Goal: Task Accomplishment & Management: Manage account settings

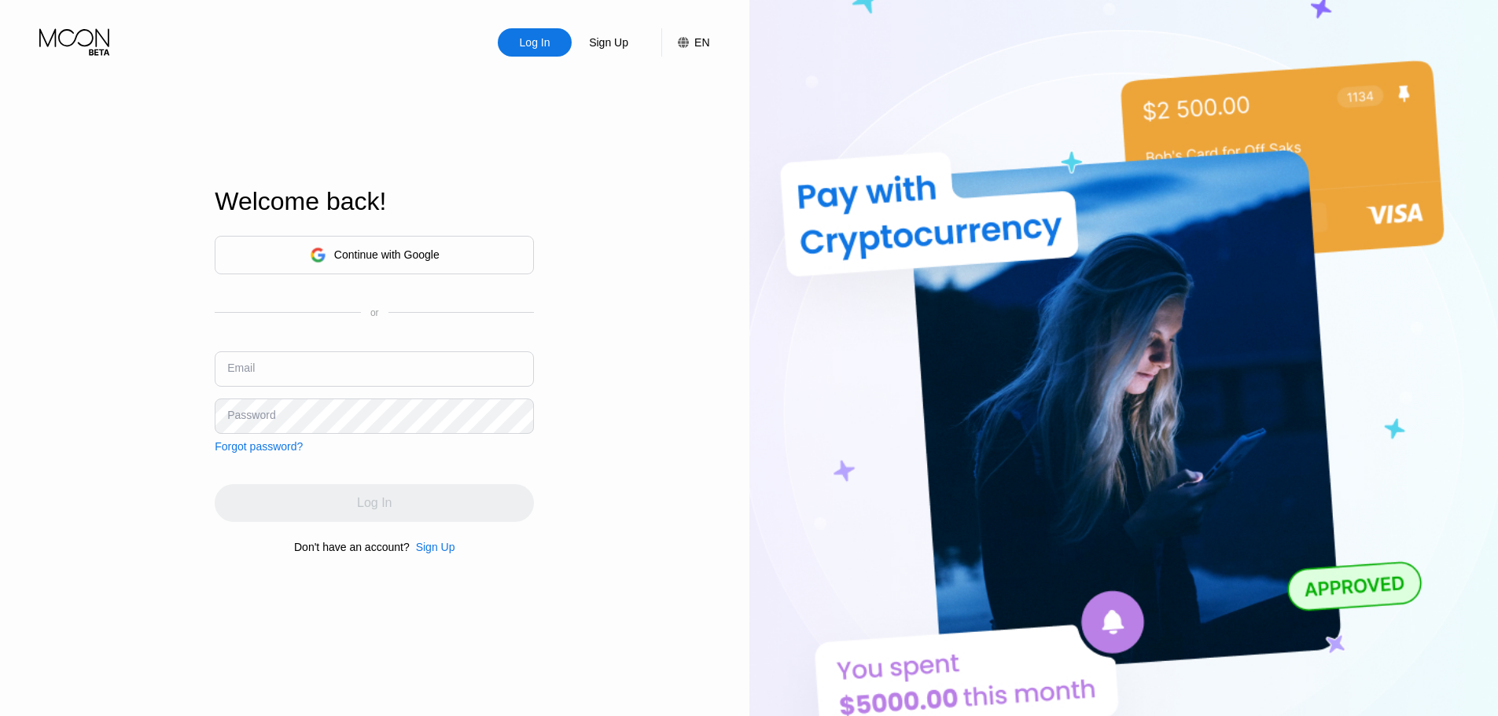
click at [635, 320] on div "Log In Sign Up EN Language English Save Welcome back! Continue with Google or E…" at bounding box center [374, 394] width 749 height 788
click at [634, 409] on div "Log In Sign Up EN Language English Save Welcome back! Continue with Google or E…" at bounding box center [374, 394] width 749 height 788
click at [480, 259] on div "Continue with Google" at bounding box center [374, 255] width 319 height 39
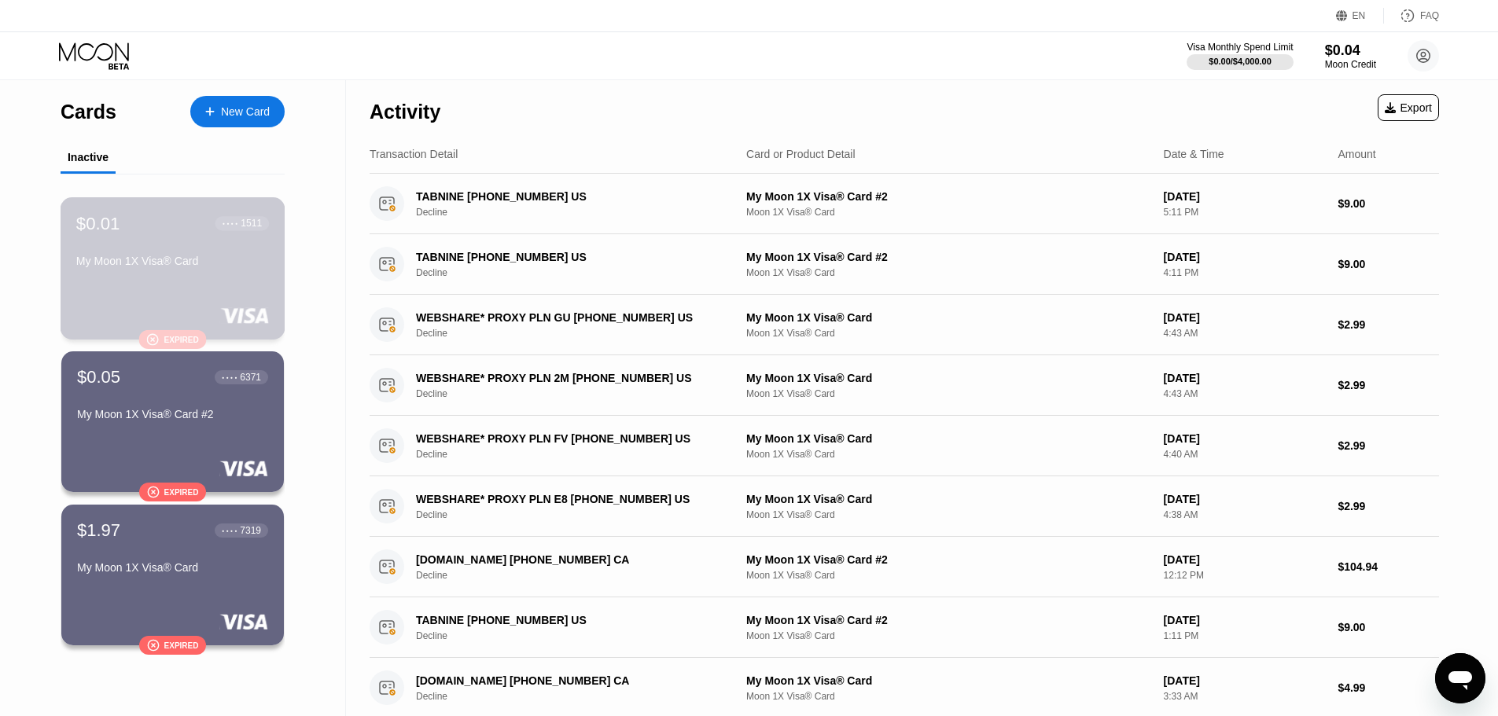
click at [252, 246] on div "$0.01 ● ● ● ● 1511 My Moon 1X Visa® Card" at bounding box center [172, 243] width 193 height 61
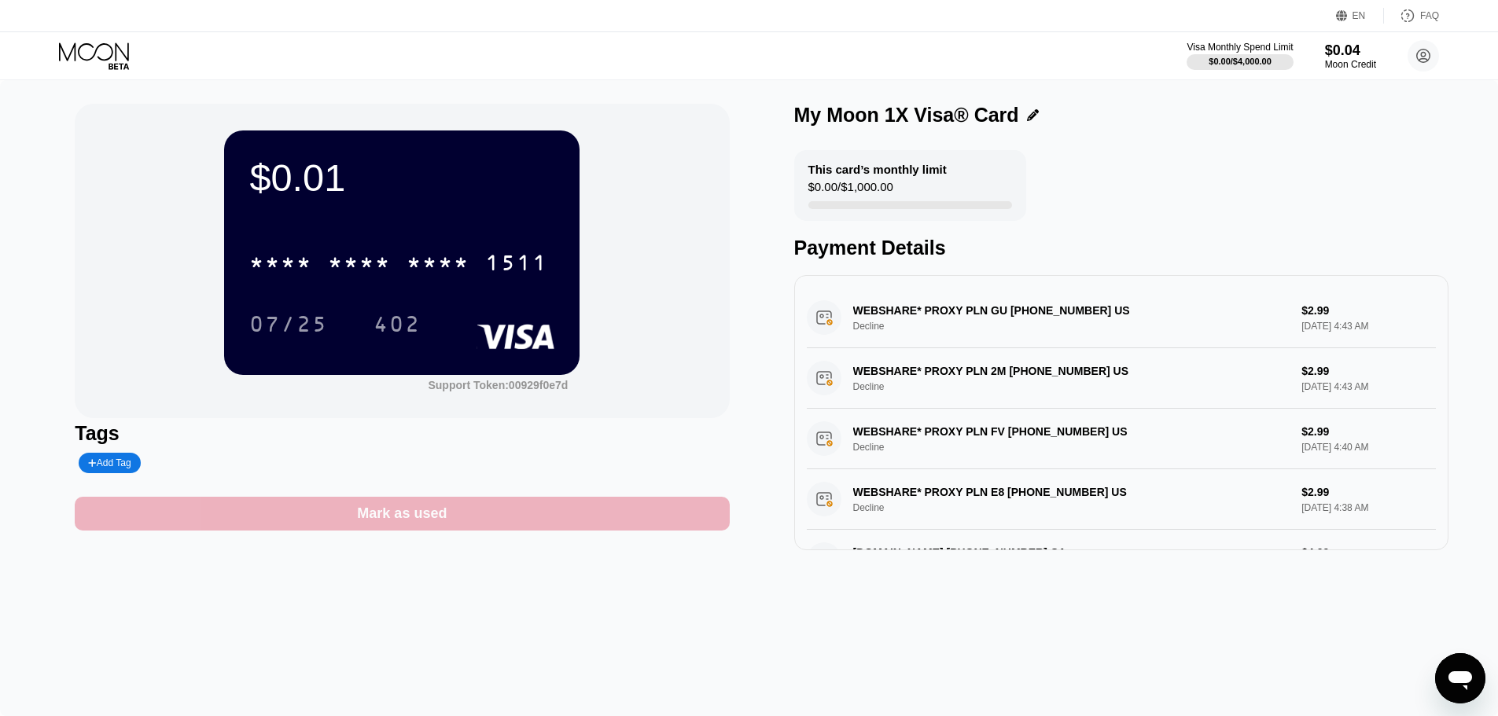
click at [580, 521] on div "Mark as used" at bounding box center [402, 514] width 654 height 34
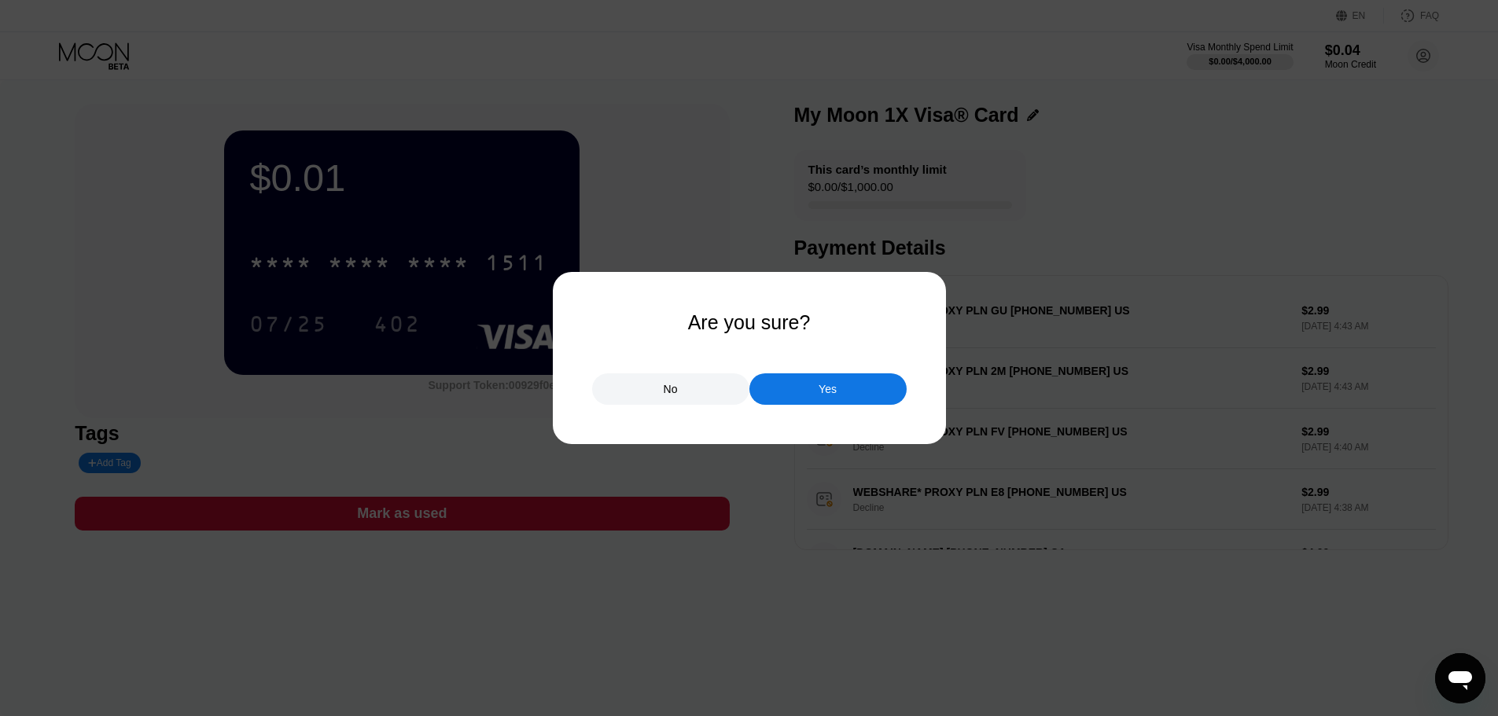
click at [823, 396] on div "Yes" at bounding box center [828, 389] width 18 height 14
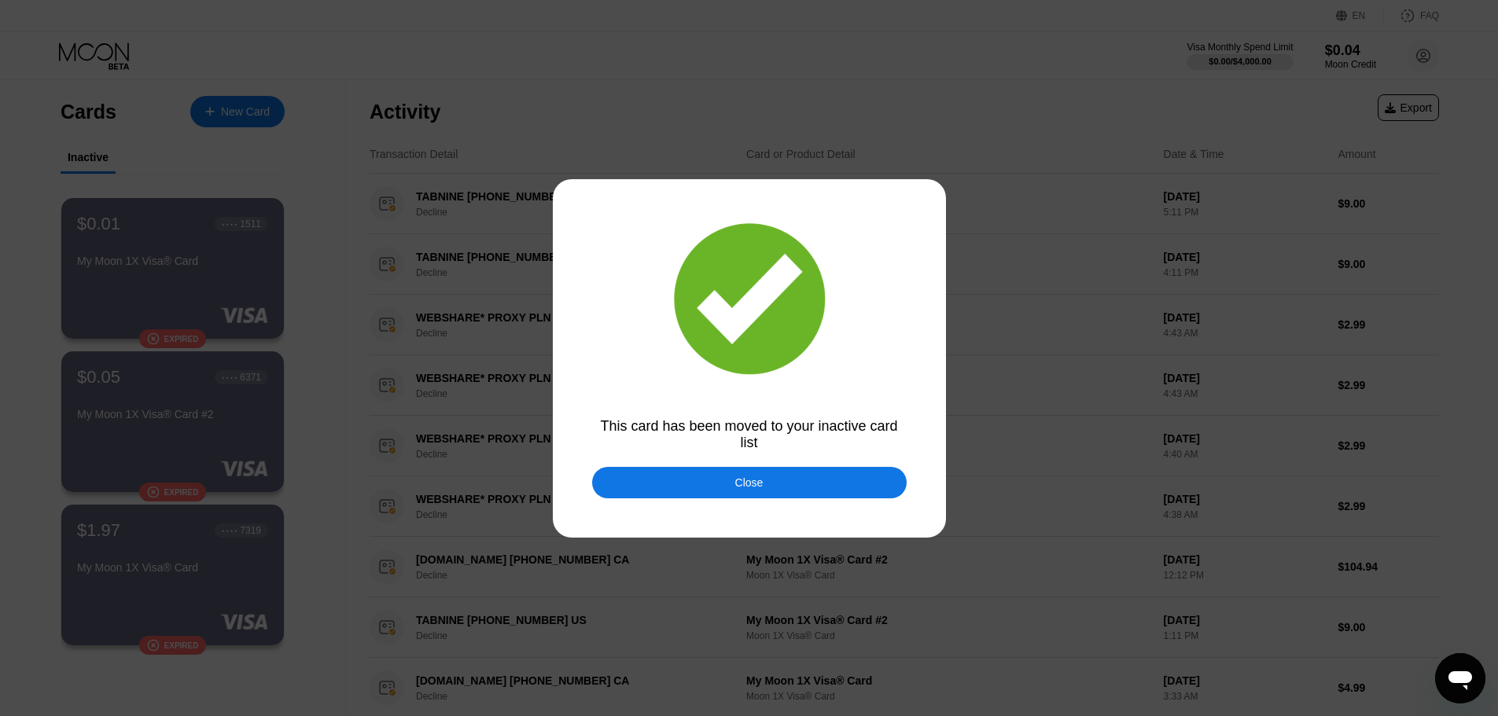
click at [726, 479] on div "Close" at bounding box center [749, 482] width 315 height 31
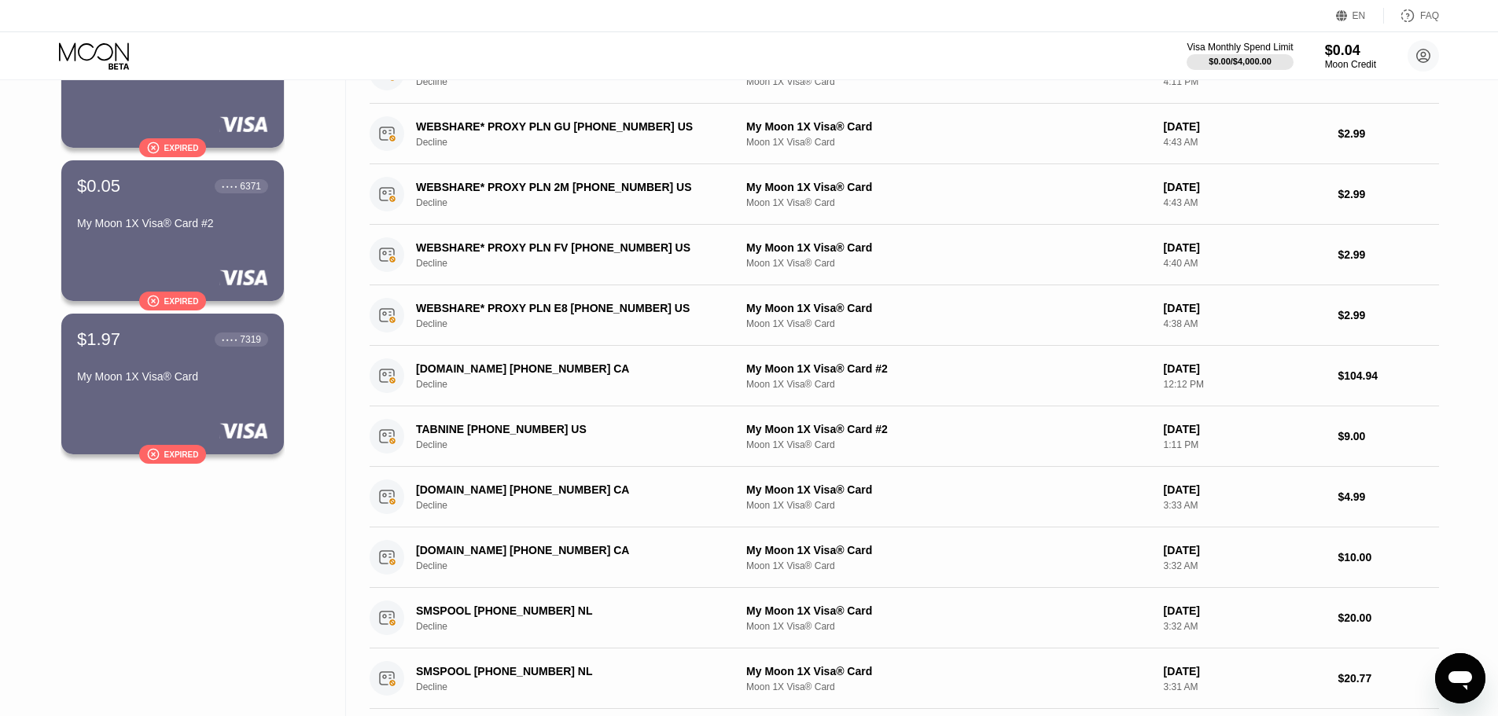
scroll to position [59, 0]
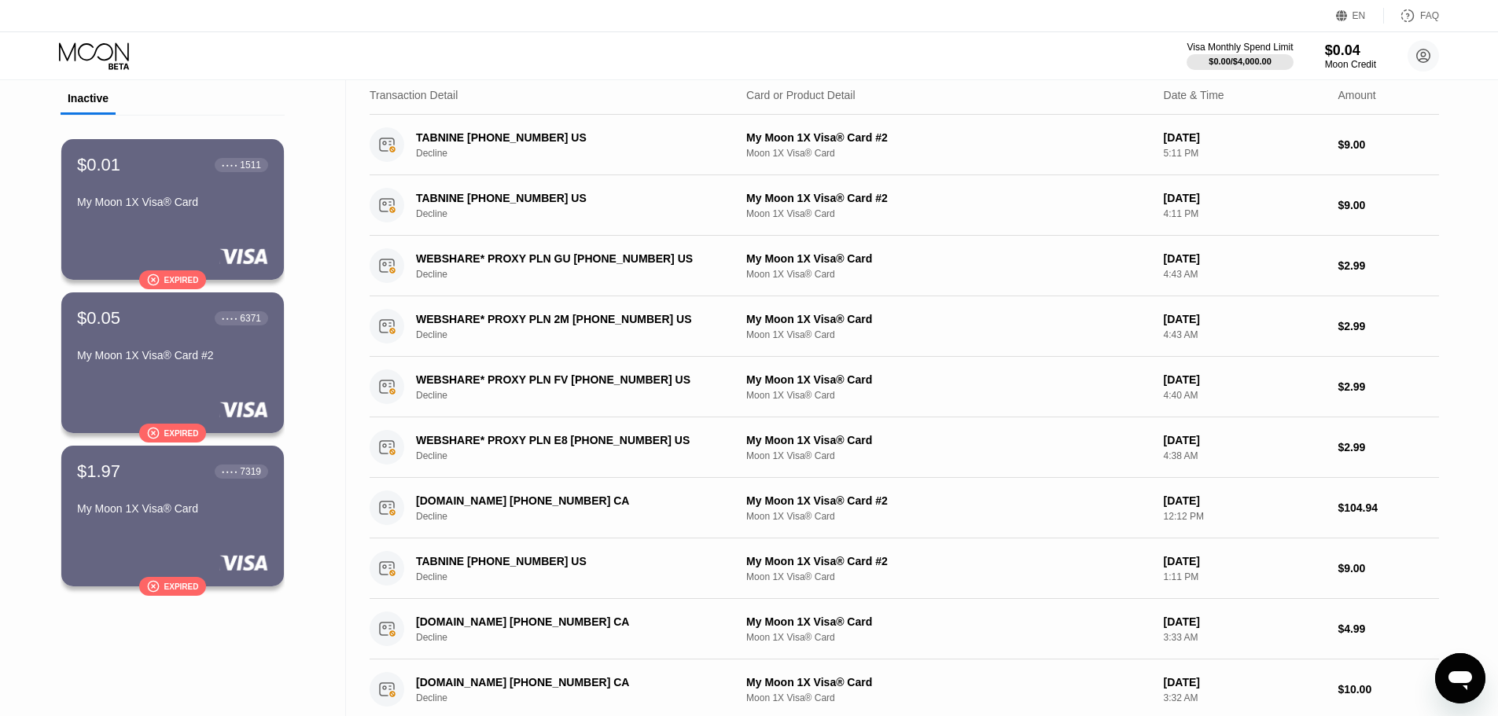
click at [317, 443] on div "Cards New Card Inactive $0.01 ● ● ● ● 1511 My Moon 1X Visa® Card  Expired $0.0…" at bounding box center [173, 474] width 346 height 906
click at [205, 238] on div "$0.01 ● ● ● ● 1511 My Moon 1X Visa® Card  Expired" at bounding box center [173, 209] width 225 height 142
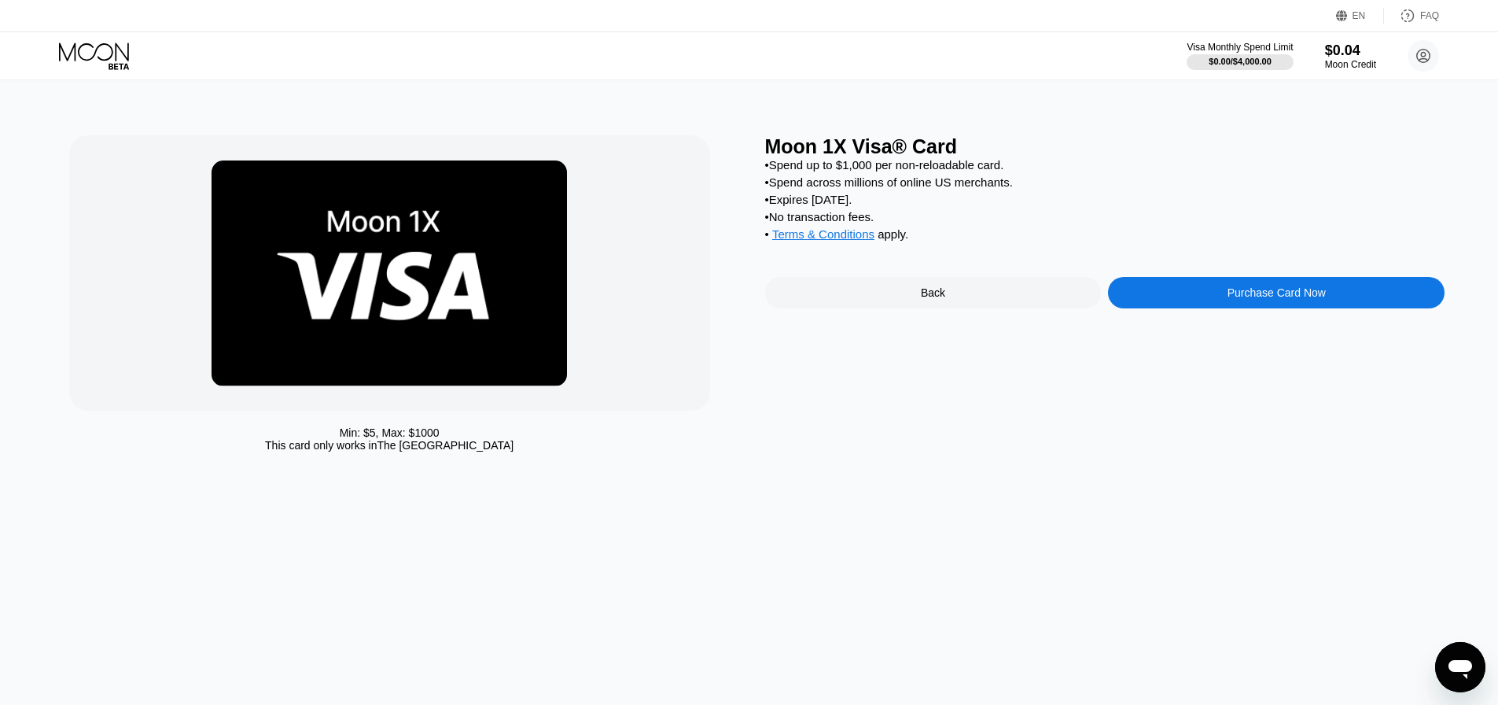
click at [109, 66] on icon at bounding box center [95, 56] width 73 height 28
